Goal: Transaction & Acquisition: Obtain resource

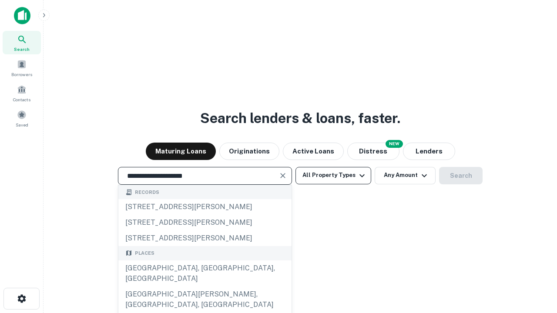
click at [204, 287] on div "[GEOGRAPHIC_DATA], [GEOGRAPHIC_DATA], [GEOGRAPHIC_DATA]" at bounding box center [204, 274] width 173 height 26
click at [333, 175] on button "All Property Types" at bounding box center [333, 175] width 76 height 17
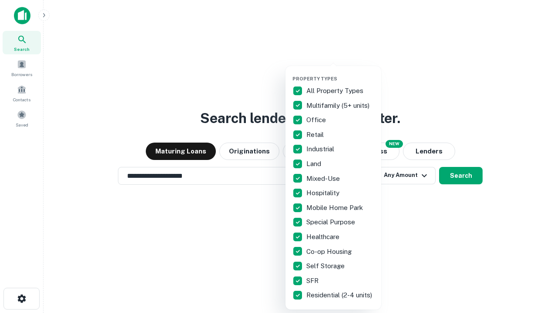
type input "**********"
click at [340, 73] on button "button" at bounding box center [340, 73] width 96 height 0
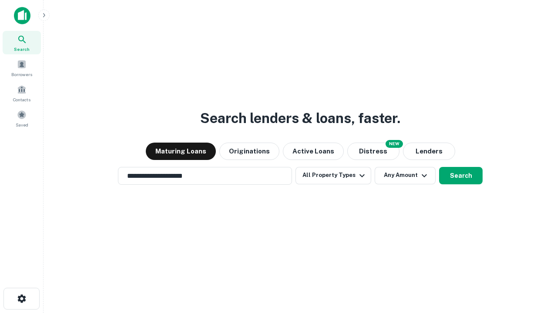
scroll to position [13, 0]
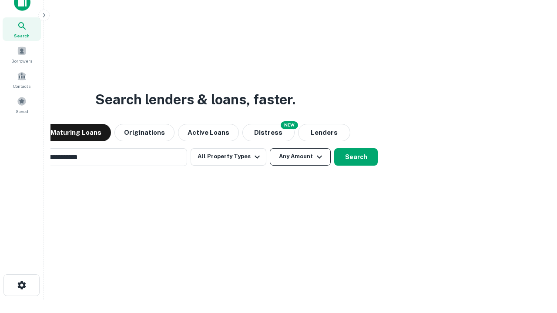
click at [270, 148] on button "Any Amount" at bounding box center [300, 156] width 61 height 17
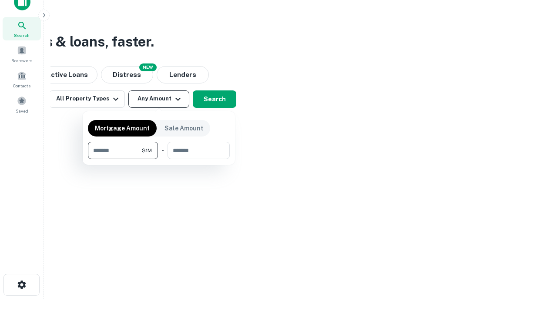
type input "*******"
click at [159, 159] on button "button" at bounding box center [159, 159] width 142 height 0
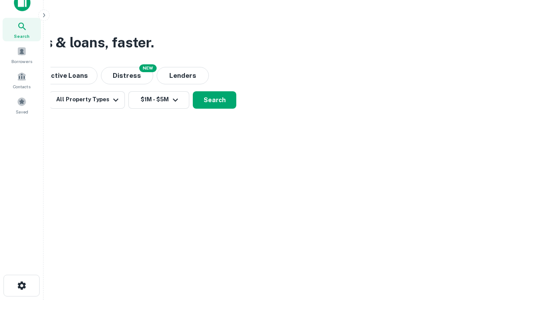
scroll to position [5, 161]
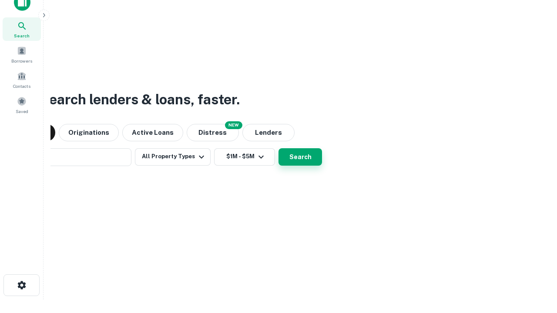
click at [278, 148] on button "Search" at bounding box center [300, 156] width 44 height 17
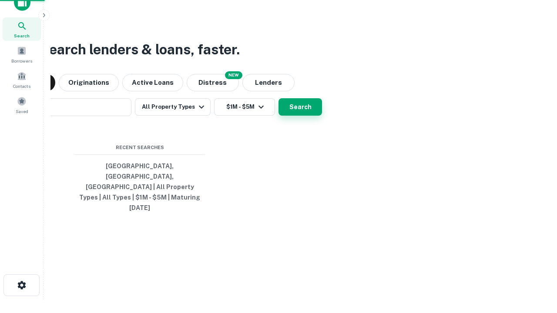
scroll to position [23, 246]
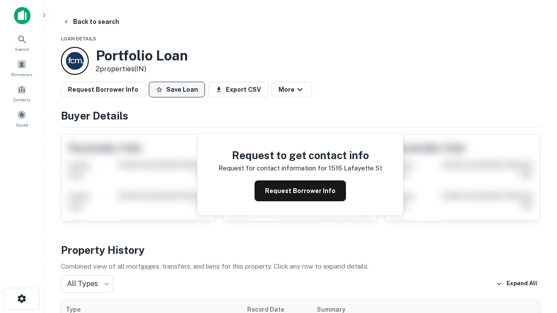
click at [177, 90] on button "Save Loan" at bounding box center [177, 90] width 56 height 16
click at [179, 90] on button "Loan Saved" at bounding box center [179, 90] width 60 height 16
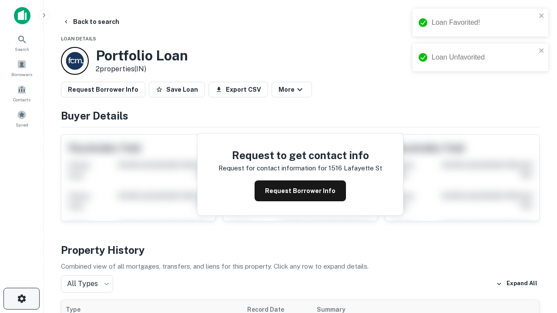
click at [21, 299] on icon "button" at bounding box center [22, 299] width 10 height 10
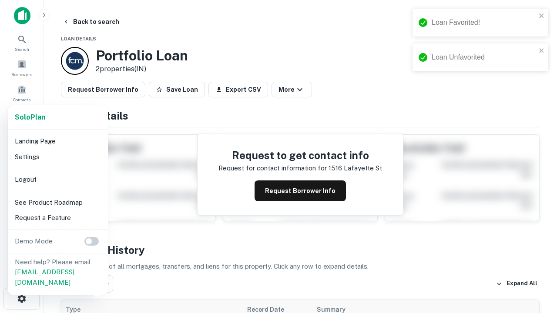
click at [57, 179] on li "Logout" at bounding box center [57, 180] width 93 height 16
